Goal: Information Seeking & Learning: Check status

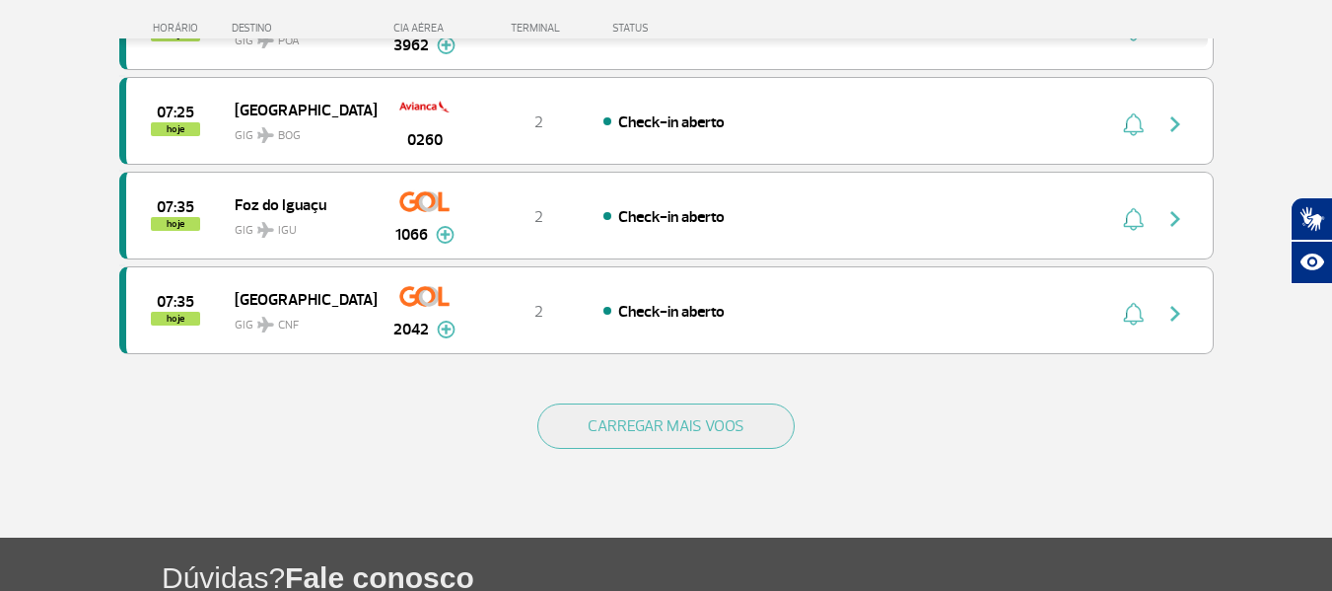
scroll to position [1381, 0]
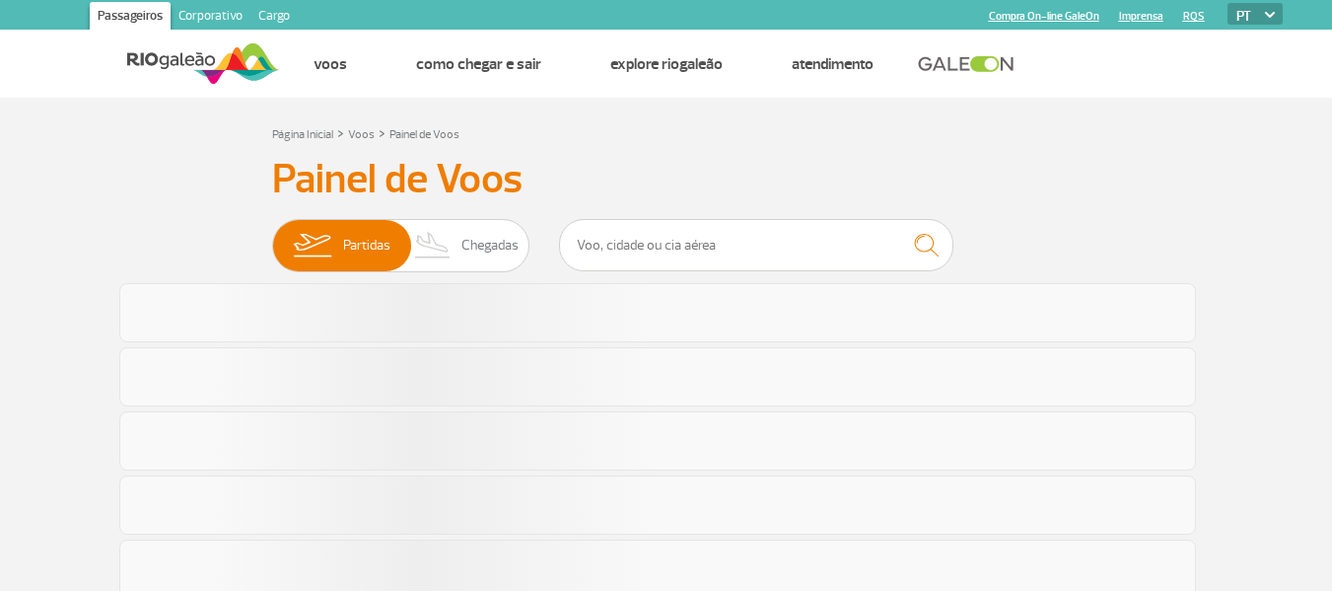
scroll to position [1299, 0]
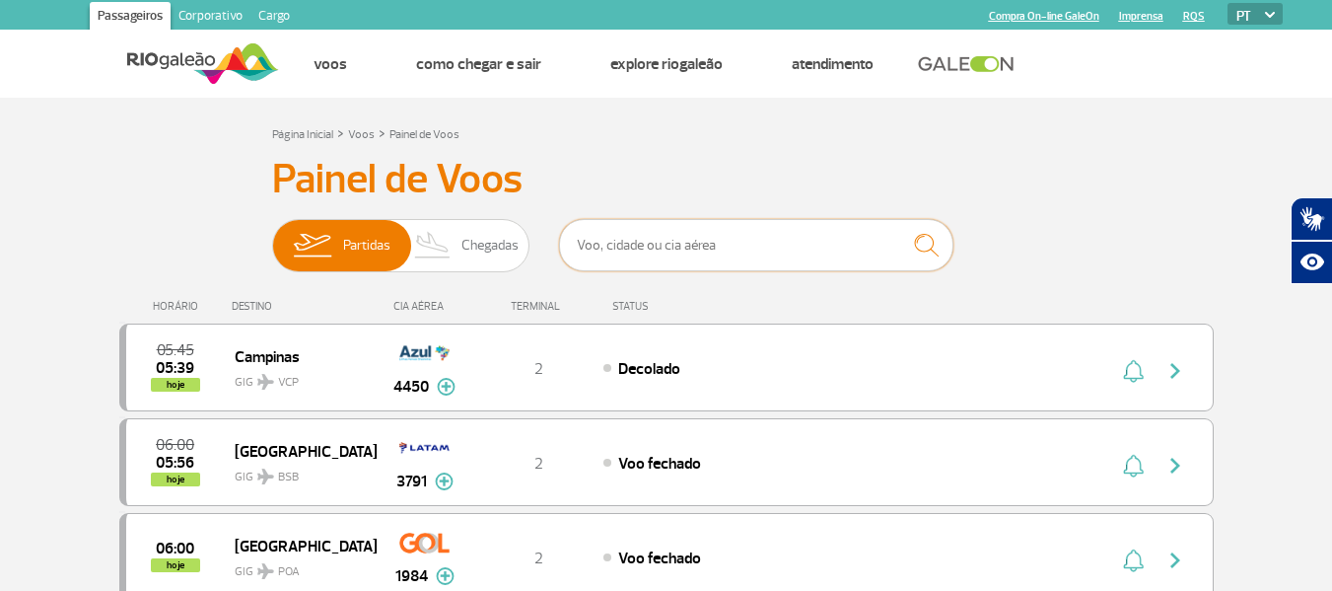
click at [800, 262] on input "text" at bounding box center [756, 245] width 395 height 52
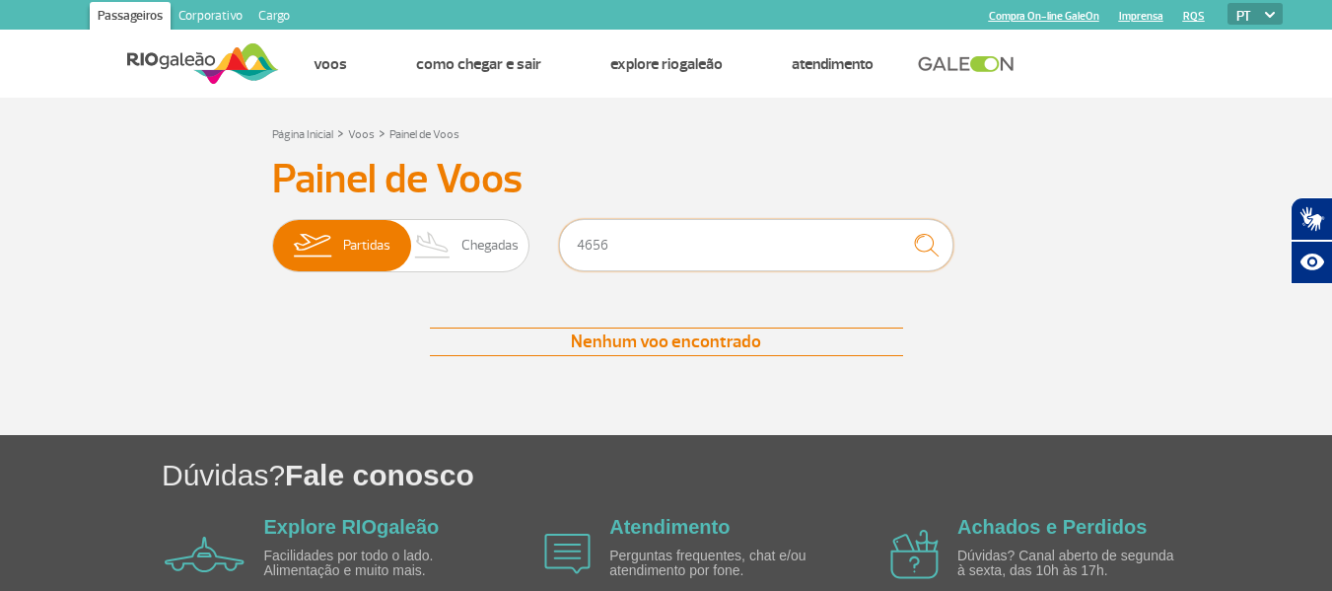
click at [582, 236] on input "4656" at bounding box center [756, 245] width 395 height 52
type input "7656"
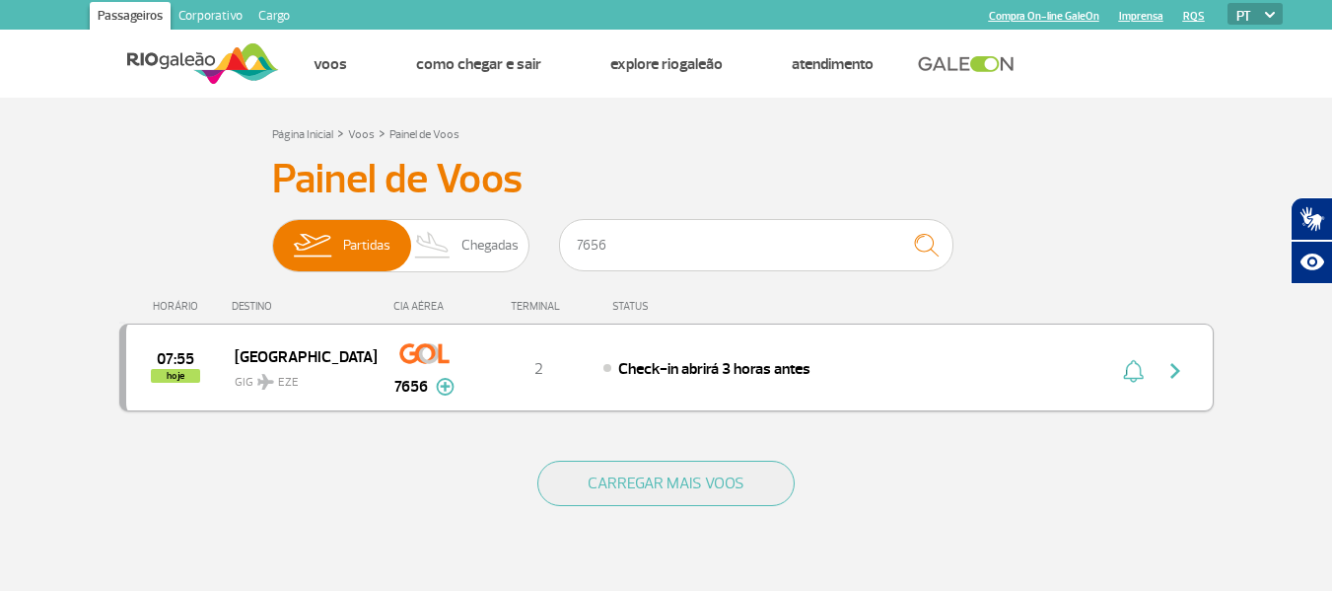
click at [1178, 373] on img "button" at bounding box center [1176, 371] width 24 height 24
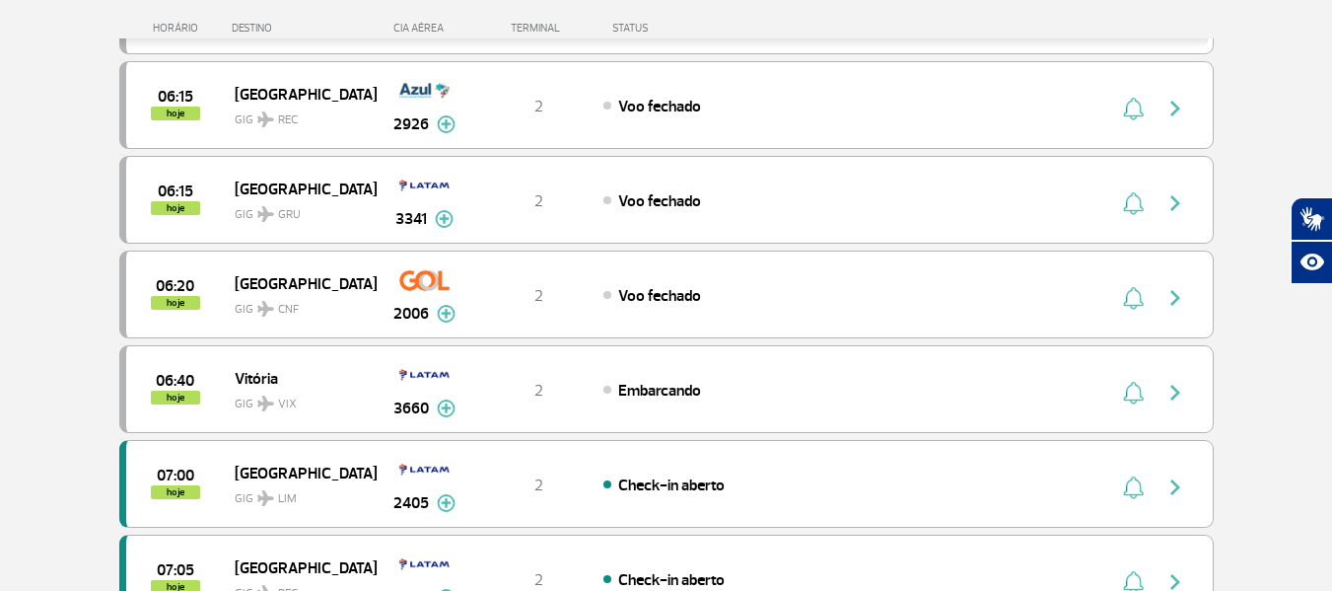
scroll to position [690, 0]
